Goal: Transaction & Acquisition: Download file/media

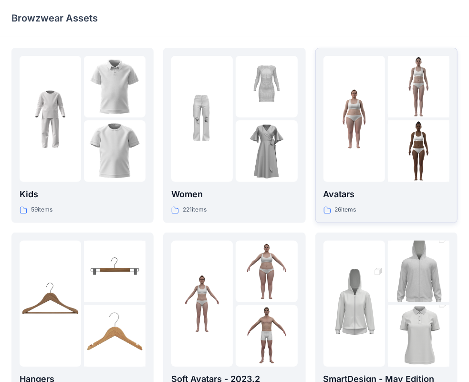
click at [364, 197] on p "Avatars" at bounding box center [386, 193] width 126 height 13
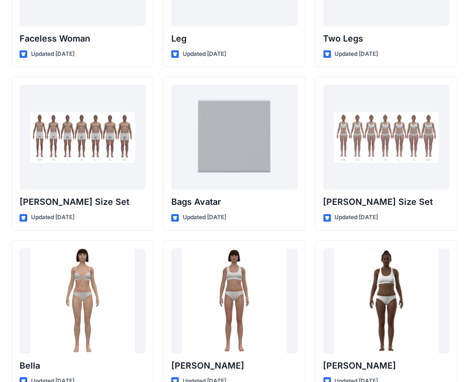
scroll to position [952, 0]
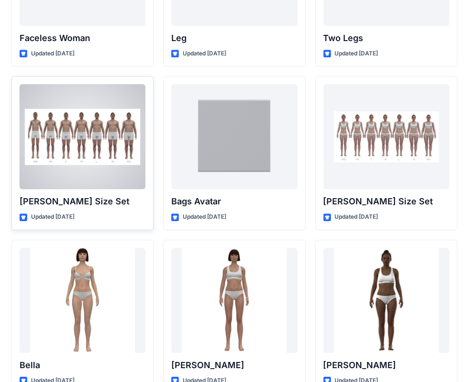
click at [95, 204] on p "[PERSON_NAME] Size Set" at bounding box center [83, 201] width 126 height 13
click at [54, 218] on p "Updated [DATE]" at bounding box center [52, 217] width 43 height 10
click at [27, 214] on div "Updated [DATE]" at bounding box center [83, 217] width 126 height 10
click at [38, 201] on p "[PERSON_NAME] Size Set" at bounding box center [83, 201] width 126 height 13
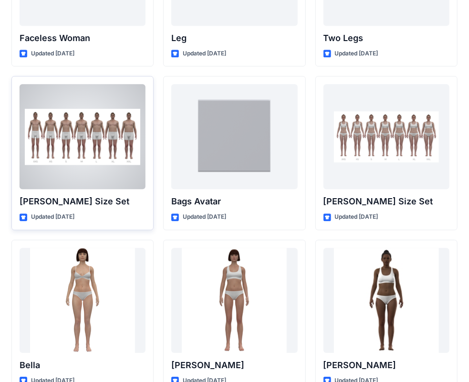
click at [78, 198] on p "[PERSON_NAME] Size Set" at bounding box center [83, 201] width 126 height 13
click at [112, 211] on div "[PERSON_NAME] Size Set Updated [DATE]" at bounding box center [82, 153] width 142 height 154
click at [63, 218] on p "Updated [DATE]" at bounding box center [52, 217] width 43 height 10
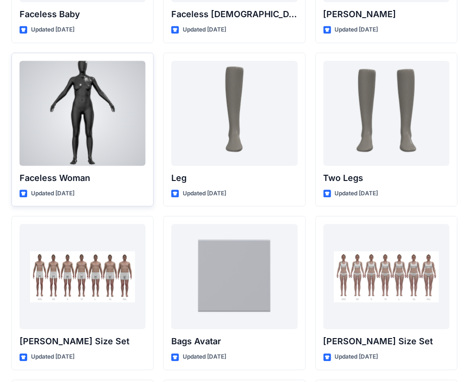
scroll to position [935, 0]
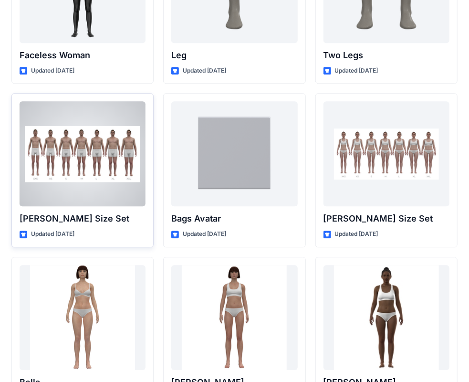
click at [91, 195] on div at bounding box center [83, 153] width 126 height 105
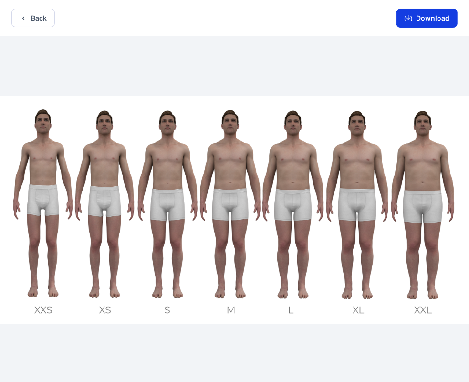
click at [435, 19] on button "Download" at bounding box center [426, 18] width 61 height 19
click at [414, 18] on button "Download" at bounding box center [426, 18] width 61 height 19
click at [428, 14] on button "Download" at bounding box center [426, 18] width 61 height 19
click at [431, 23] on button "Download" at bounding box center [426, 18] width 61 height 19
click at [427, 19] on button "Download" at bounding box center [426, 18] width 61 height 19
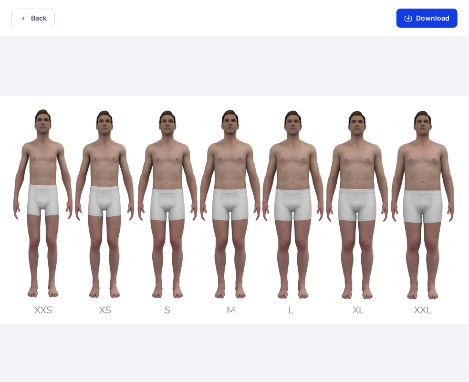
click at [427, 19] on button "Download" at bounding box center [426, 18] width 61 height 19
drag, startPoint x: 353, startPoint y: 3, endPoint x: 286, endPoint y: 17, distance: 68.3
click at [286, 17] on div "Back Download" at bounding box center [234, 18] width 469 height 36
